Goal: Find specific page/section: Find specific page/section

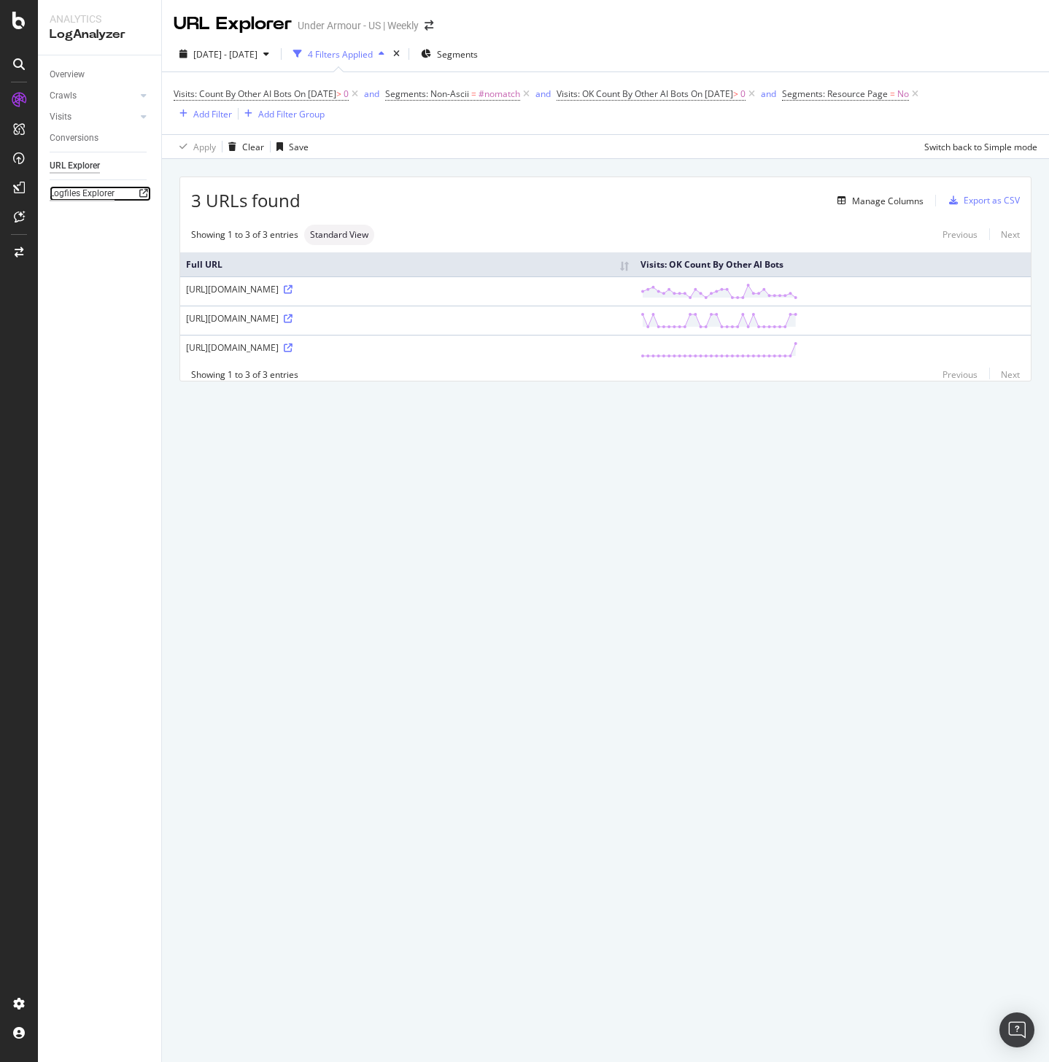
click at [89, 193] on div "Logfiles Explorer" at bounding box center [82, 193] width 65 height 15
click at [272, 651] on div "URL Explorer Under Armour - US | Weekly 2025 Aug. 17th - Sep. 15th 4 Filters Ap…" at bounding box center [605, 531] width 887 height 1062
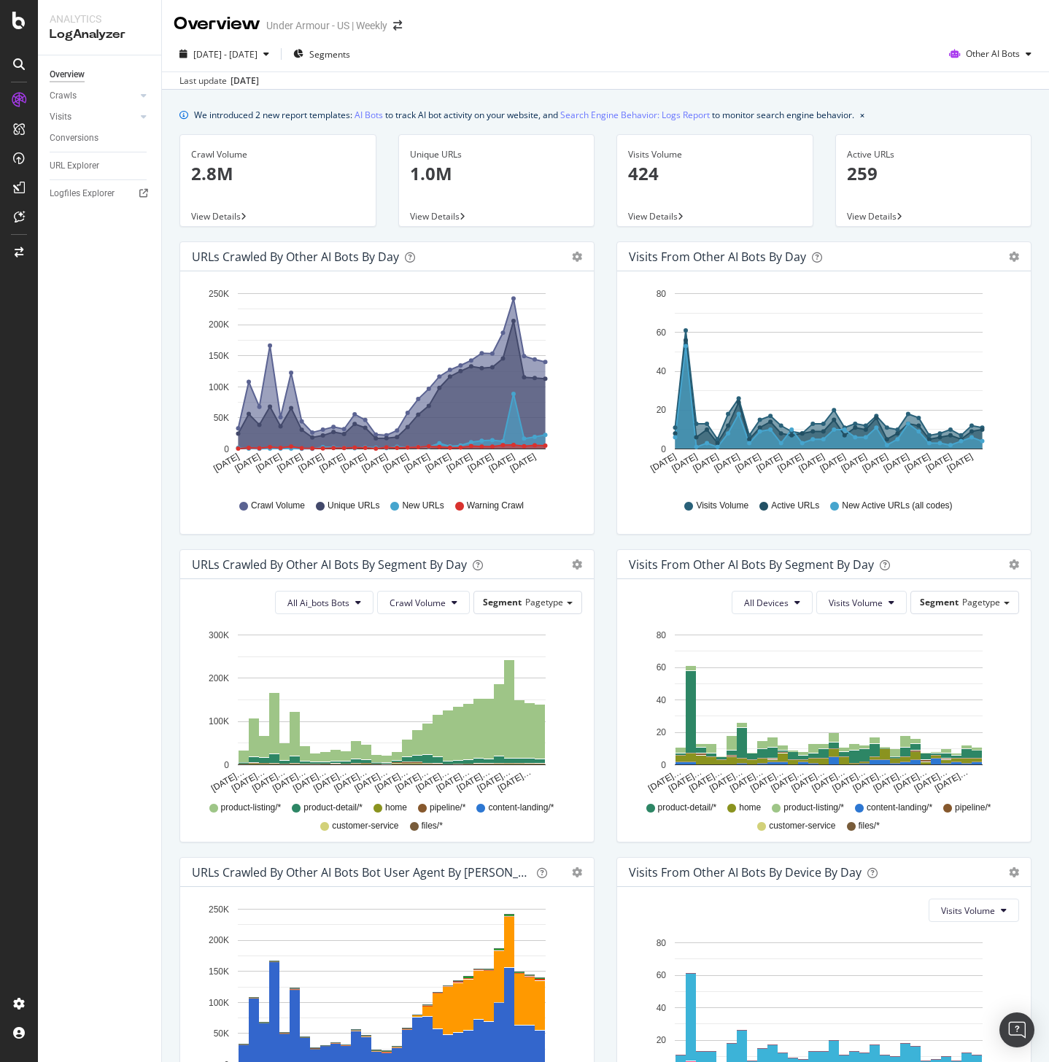
click at [1027, 879] on div "Visits From Other AI Bots By Device By Day Timeline (by Value) Timeline (by Per…" at bounding box center [823, 1011] width 437 height 308
